Goal: Task Accomplishment & Management: Use online tool/utility

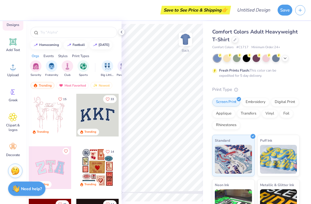
scroll to position [49, 0]
click at [121, 33] on icon at bounding box center [121, 32] width 5 height 5
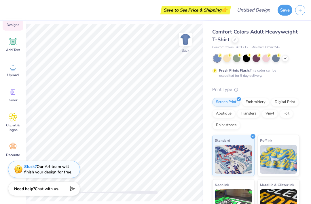
scroll to position [0, 0]
click at [13, 46] on div "Add Text" at bounding box center [13, 45] width 21 height 22
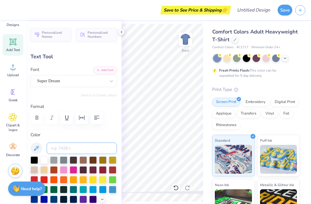
click at [54, 148] on input at bounding box center [82, 148] width 70 height 12
click at [46, 63] on div "Personalized Names Personalized Numbers Text Tool Add Font Font Super Dream Swi…" at bounding box center [74, 112] width 96 height 183
type textarea "T"
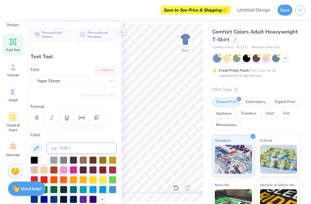
type textarea "A"
type textarea "alpha"
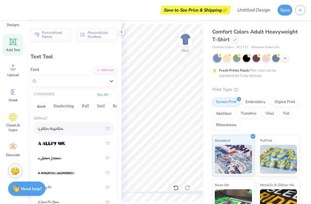
click at [46, 130] on img at bounding box center [51, 129] width 26 height 4
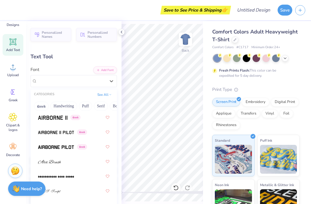
scroll to position [159, 0]
click at [47, 146] on img at bounding box center [56, 147] width 36 height 4
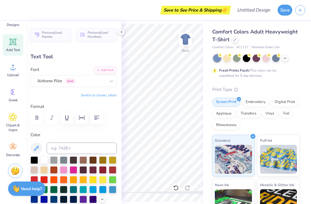
click at [52, 119] on div at bounding box center [74, 117] width 86 height 13
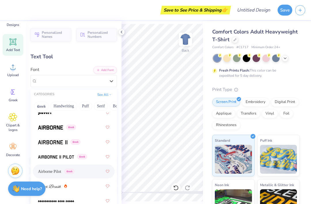
scroll to position [131, 0]
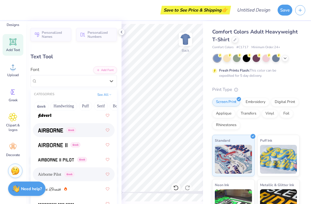
click at [41, 128] on img at bounding box center [50, 130] width 25 height 4
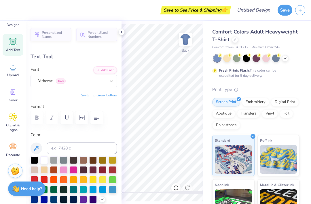
click at [54, 118] on div at bounding box center [74, 117] width 86 height 13
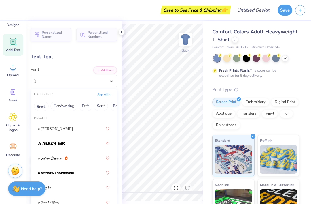
scroll to position [0, 0]
click at [42, 142] on img at bounding box center [51, 144] width 27 height 4
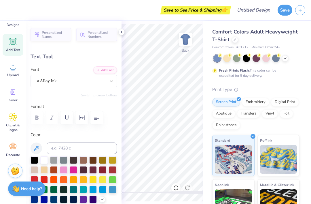
click at [54, 119] on div at bounding box center [74, 117] width 86 height 13
click at [54, 116] on div at bounding box center [74, 117] width 86 height 13
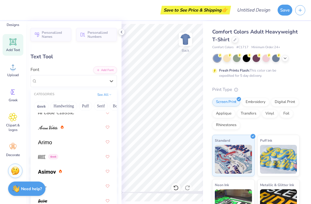
scroll to position [252, 0]
click at [41, 143] on img at bounding box center [45, 142] width 14 height 4
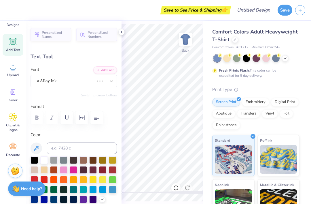
click at [53, 118] on div at bounding box center [74, 117] width 86 height 13
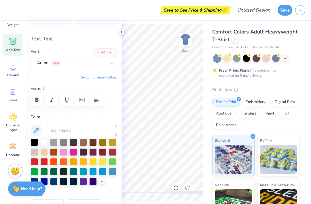
scroll to position [18, 0]
click at [52, 102] on icon "button" at bounding box center [51, 100] width 7 height 7
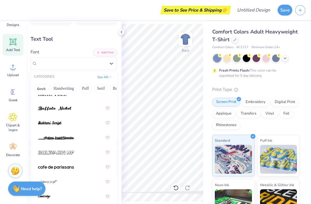
scroll to position [752, 0]
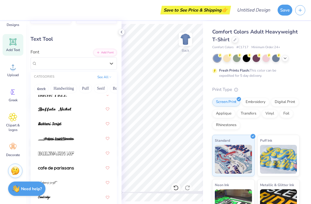
click at [43, 167] on img at bounding box center [56, 168] width 36 height 4
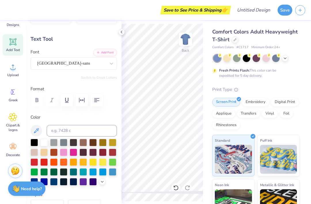
click at [52, 101] on div at bounding box center [74, 100] width 86 height 13
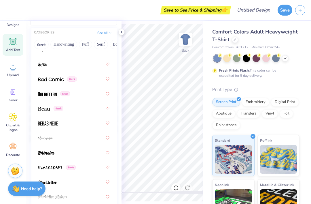
scroll to position [330, 0]
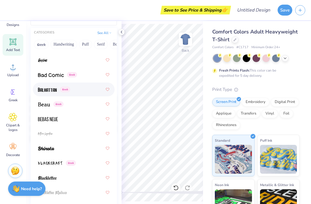
click at [45, 89] on img at bounding box center [47, 90] width 19 height 4
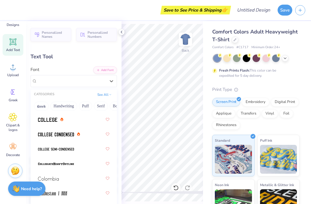
scroll to position [1067, 0]
click at [41, 121] on img at bounding box center [47, 120] width 19 height 4
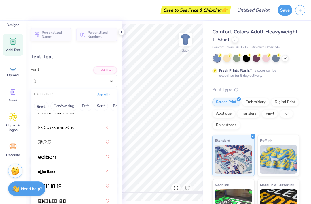
scroll to position [1585, 0]
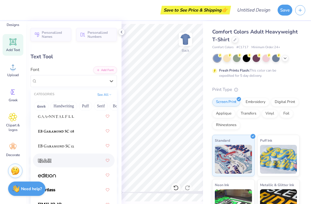
click at [46, 165] on div at bounding box center [74, 160] width 82 height 14
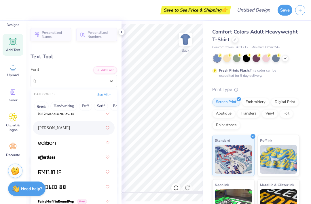
scroll to position [1618, 0]
click at [40, 143] on img at bounding box center [47, 143] width 18 height 4
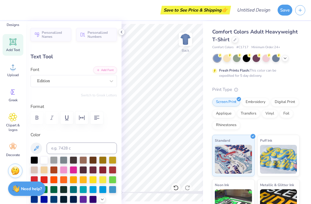
click at [246, 58] on div at bounding box center [246, 57] width 7 height 7
type input "8.54"
type input "2.48"
type input "11.26"
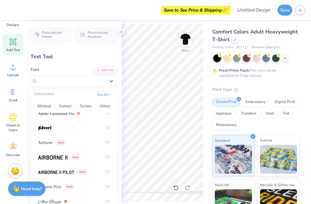
scroll to position [0, 163]
click at [87, 105] on button "Techno" at bounding box center [86, 105] width 18 height 9
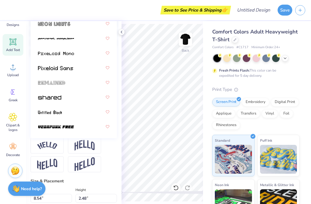
scroll to position [150, 0]
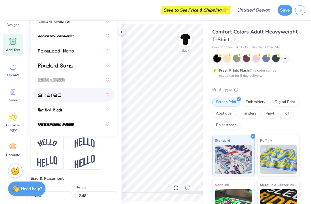
click at [41, 96] on img at bounding box center [49, 95] width 23 height 4
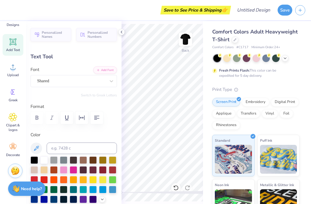
scroll to position [0, 0]
type input "5.80"
type input "1.41"
type input "6.81"
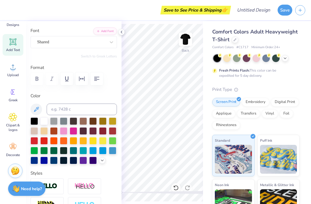
scroll to position [39, 0]
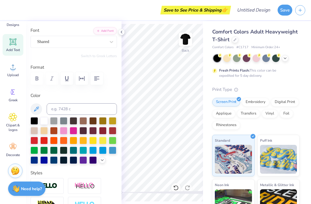
click at [31, 142] on div at bounding box center [34, 140] width 7 height 7
click at [41, 141] on div at bounding box center [43, 140] width 7 height 7
click at [34, 138] on div at bounding box center [34, 140] width 7 height 7
type input "-0.5"
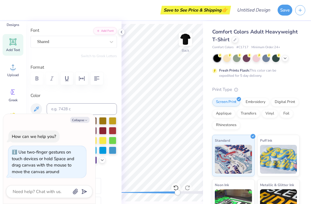
click at [178, 184] on div at bounding box center [175, 187] width 9 height 9
type textarea "x"
type input "0.0"
click at [190, 188] on icon at bounding box center [188, 188] width 6 height 6
click at [180, 192] on div "Accessibility label" at bounding box center [178, 192] width 6 height 6
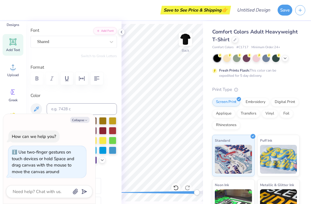
click at [194, 192] on div "Accessibility label" at bounding box center [197, 192] width 6 height 6
type textarea "x"
type input "1.42"
type input "6.80"
type textarea "x"
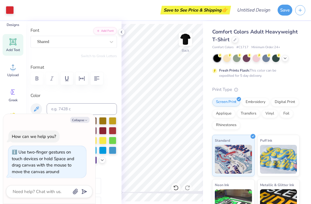
type input "-0.5"
click at [101, 163] on div at bounding box center [74, 140] width 86 height 47
click at [82, 122] on button "Collapse" at bounding box center [79, 120] width 19 height 6
type textarea "x"
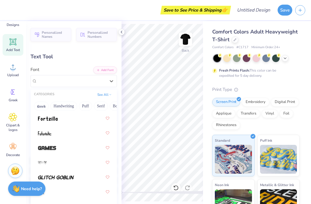
scroll to position [142, 0]
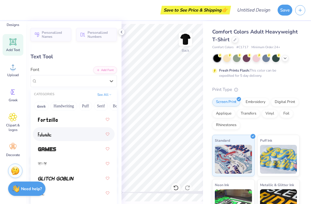
click at [41, 134] on img at bounding box center [44, 134] width 13 height 4
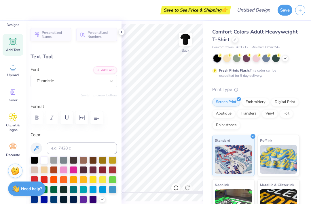
click at [37, 72] on label "Font" at bounding box center [35, 69] width 9 height 7
click at [37, 78] on input "Font" at bounding box center [37, 81] width 1 height 7
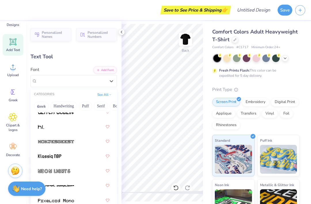
scroll to position [208, 0]
click at [40, 104] on button "Greek" at bounding box center [41, 105] width 15 height 9
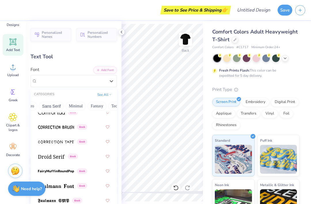
scroll to position [0, 130]
click at [51, 106] on button "Sans Serif" at bounding box center [51, 105] width 25 height 9
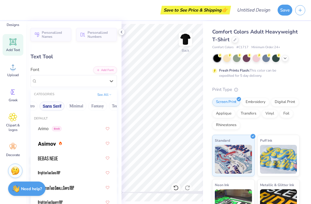
scroll to position [0, 0]
click at [39, 161] on div at bounding box center [73, 158] width 71 height 10
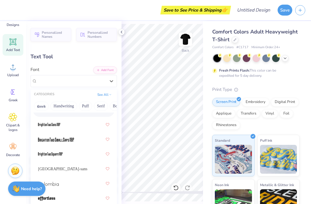
scroll to position [48, 0]
click at [39, 124] on img at bounding box center [49, 124] width 22 height 4
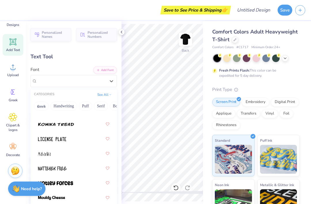
scroll to position [635, 0]
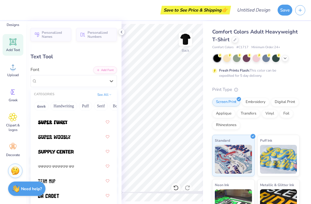
type input "0.0"
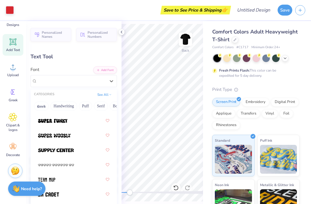
scroll to position [1023, 0]
type input "1.85"
type input "1.34"
type input "6.84"
type input "-0.5"
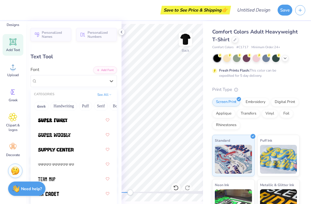
type input "3.97"
type input "2.87"
type input "5.30"
type input "-0.5"
type input "3.38"
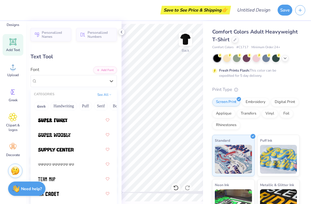
type input "2.44"
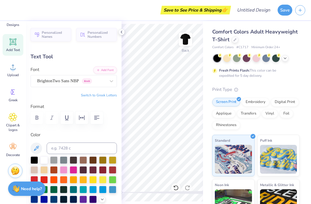
type input "0.0"
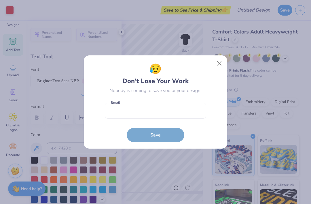
click at [222, 67] on button "Close" at bounding box center [219, 63] width 11 height 11
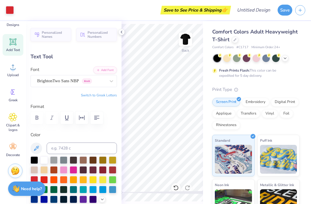
click at [11, 44] on icon at bounding box center [12, 41] width 5 height 5
type input "5.59"
type input "1.62"
type input "11.69"
type input "3.38"
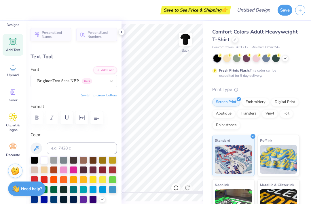
type input "2.44"
type input "5.30"
type input "-0.5"
type input "5.59"
type input "1.62"
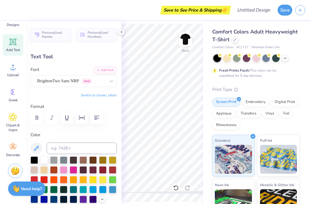
type input "11.69"
type input "0.0"
type textarea "T"
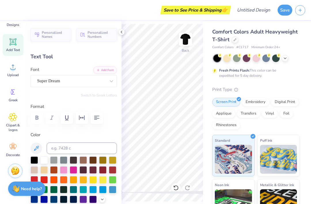
type textarea "chi"
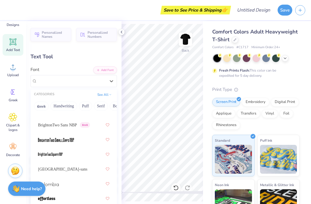
scroll to position [48, 0]
click at [43, 154] on img at bounding box center [50, 154] width 24 height 4
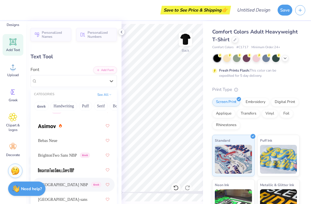
scroll to position [18, 0]
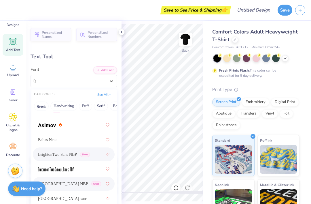
click at [41, 153] on span "BrightonTwo Sans NBP" at bounding box center [57, 154] width 39 height 6
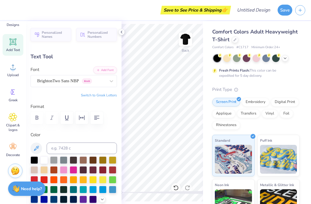
click at [33, 178] on div at bounding box center [34, 179] width 7 height 7
type input "1.30"
type input "1.44"
type input "11.78"
type input "2.06"
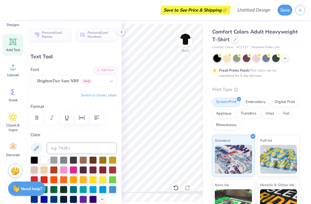
type input "2.28"
type input "5.00"
type input "1.65"
type input "1.83"
type input "5.45"
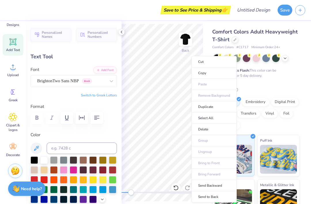
type input "1.71"
type input "1.90"
type input "5.30"
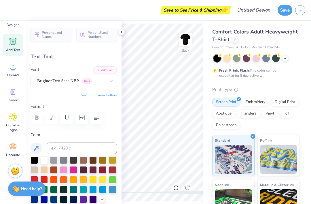
type input "3.38"
type input "2.44"
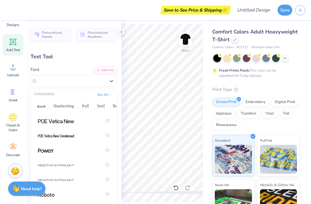
scroll to position [809, 0]
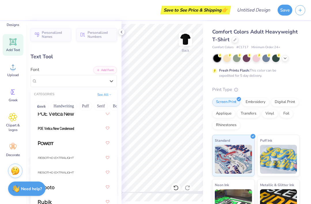
click at [36, 124] on div at bounding box center [74, 128] width 82 height 14
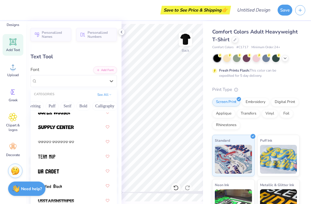
scroll to position [0, 34]
click at [84, 106] on button "Bold" at bounding box center [83, 105] width 14 height 9
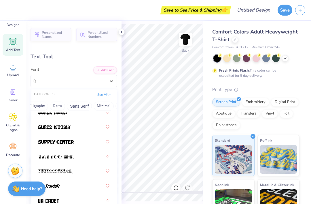
scroll to position [0, 110]
click at [73, 105] on button "Sans Serif" at bounding box center [72, 105] width 25 height 9
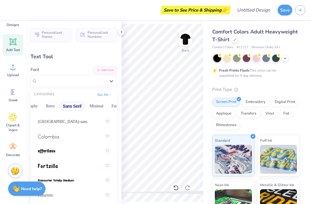
scroll to position [92, 0]
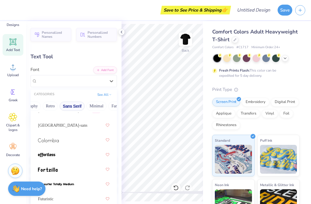
click at [42, 135] on div at bounding box center [73, 140] width 71 height 10
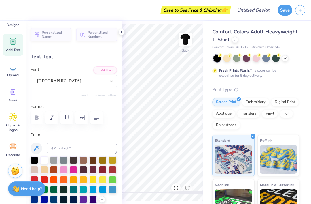
click at [53, 119] on icon "button" at bounding box center [51, 117] width 7 height 7
click at [50, 117] on icon "button" at bounding box center [51, 117] width 7 height 7
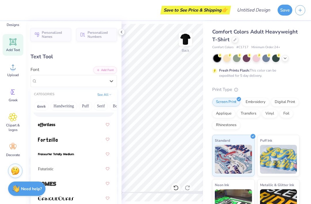
scroll to position [123, 0]
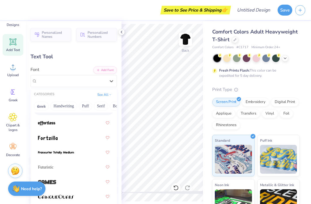
click at [39, 138] on img at bounding box center [48, 138] width 20 height 4
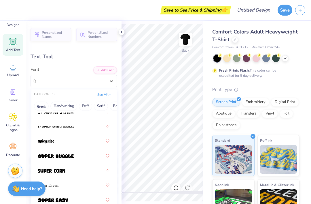
scroll to position [927, 0]
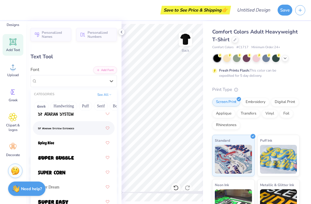
click at [42, 126] on img at bounding box center [56, 128] width 36 height 4
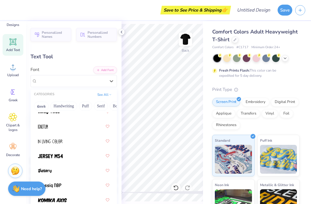
scroll to position [253, 0]
type input "0.0"
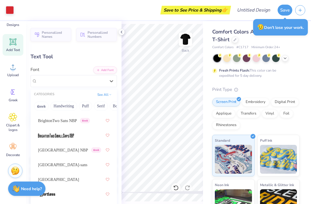
scroll to position [115, 0]
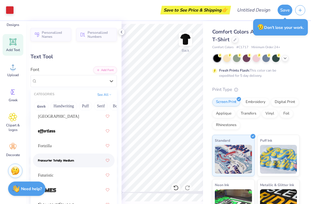
click at [71, 160] on img at bounding box center [56, 161] width 36 height 4
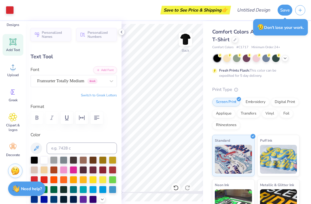
type input "6.05"
type input "2.24"
type input "5.68"
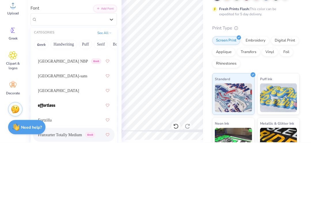
scroll to position [72, 0]
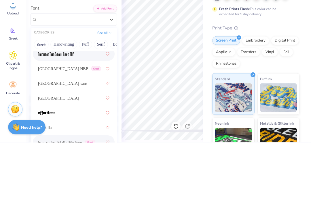
click at [52, 114] on img at bounding box center [56, 116] width 36 height 4
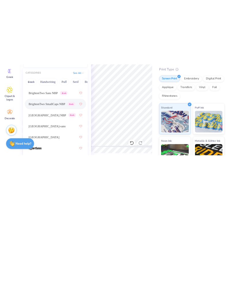
scroll to position [51, 0]
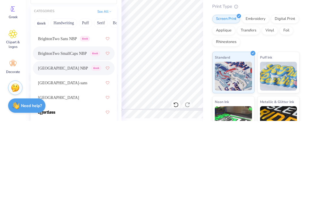
click at [53, 148] on span "[GEOGRAPHIC_DATA] NBP" at bounding box center [63, 151] width 50 height 6
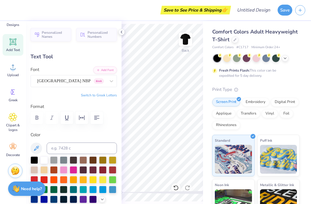
type input "0.0"
click at [122, 35] on div at bounding box center [121, 32] width 6 height 6
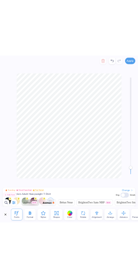
scroll to position [0, 0]
